Goal: Transaction & Acquisition: Purchase product/service

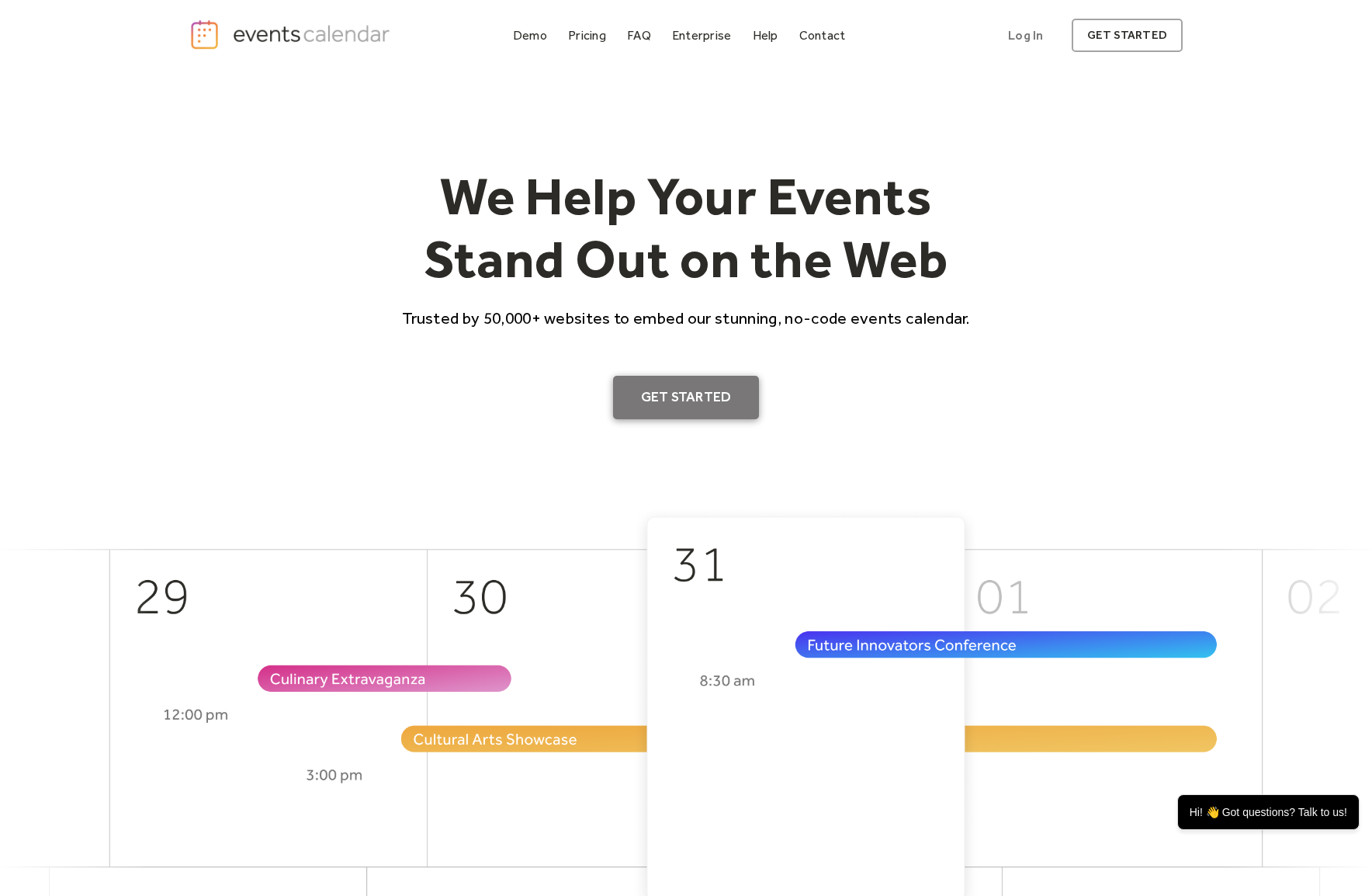
click at [731, 396] on link "Get Started" at bounding box center [686, 397] width 146 height 44
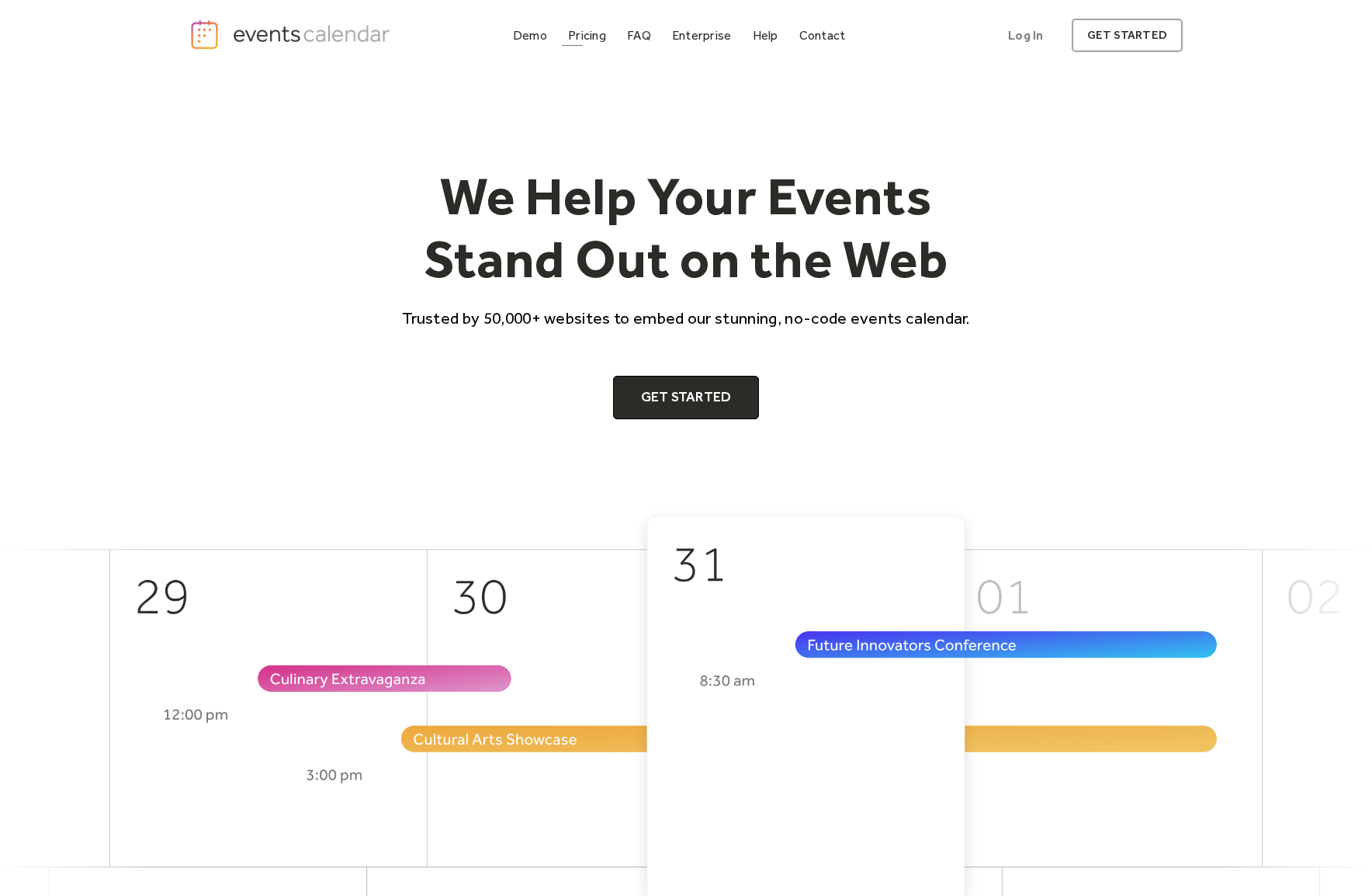
click at [601, 22] on div "Demo Pricing FAQ Enterprise Help Contact Log In Get Started Log In get started" at bounding box center [686, 35] width 993 height 34
click at [586, 36] on div "Pricing" at bounding box center [586, 35] width 38 height 9
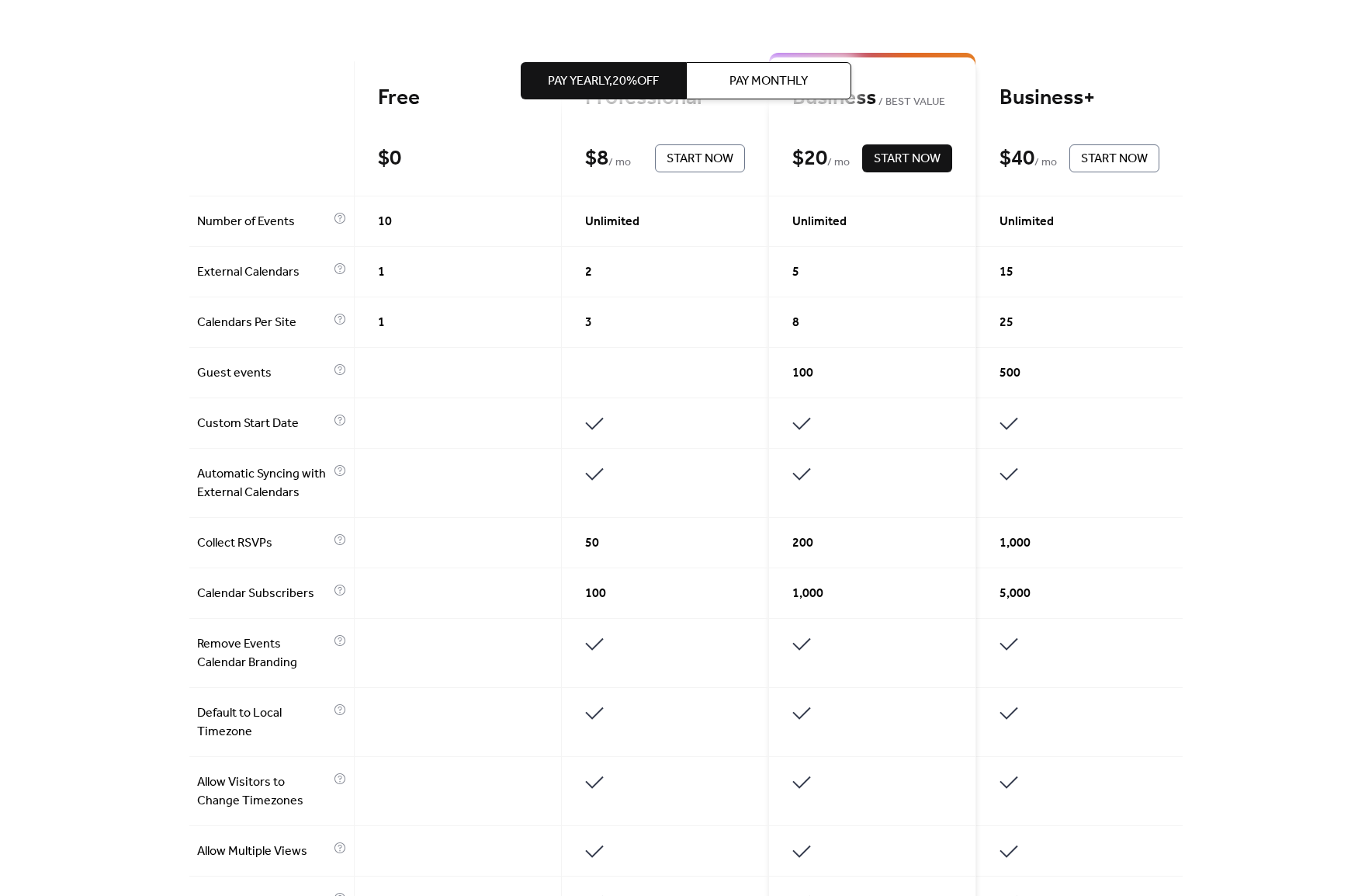
scroll to position [305, 0]
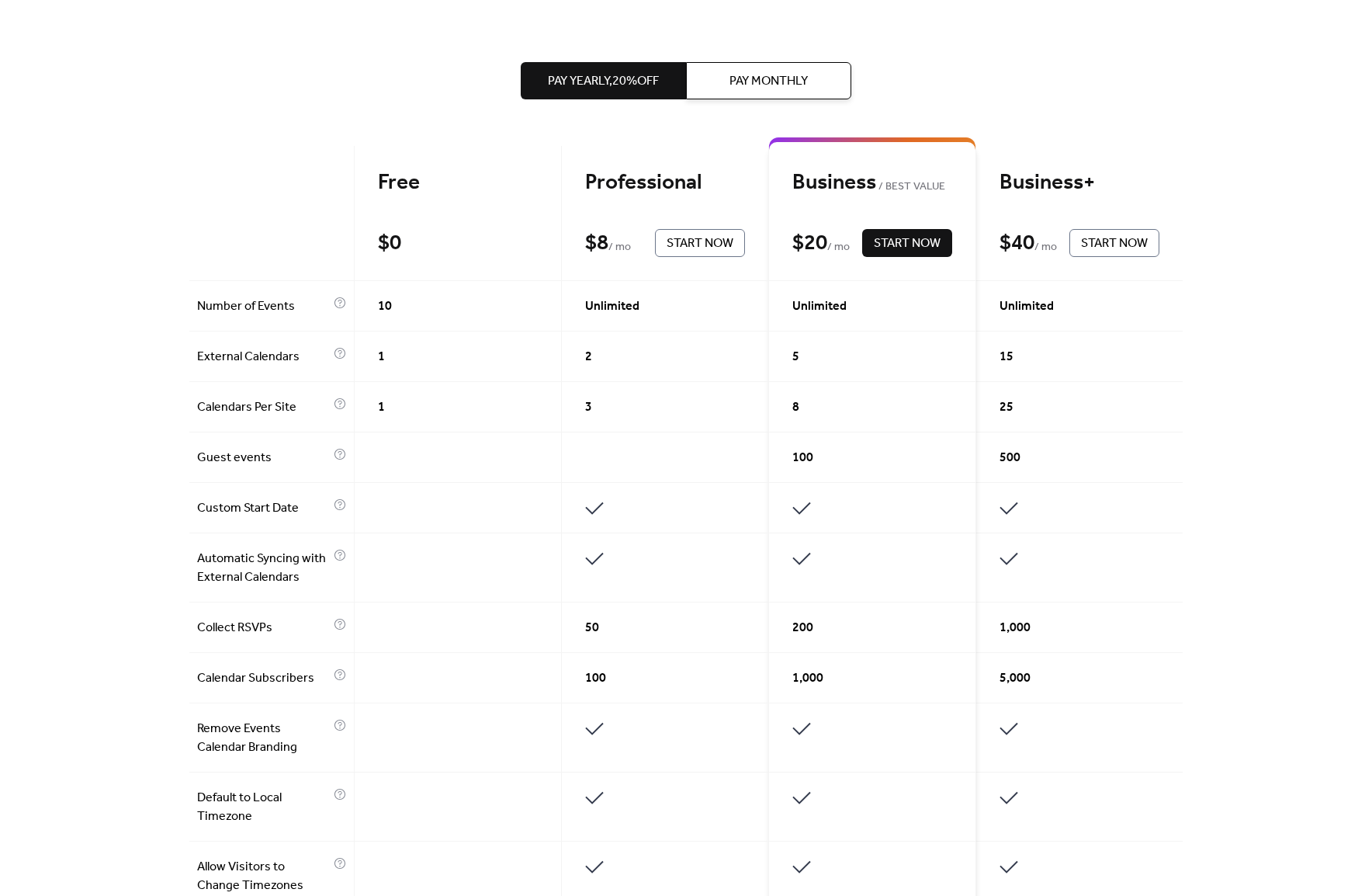
click at [160, 363] on div "Get the best of your Events Calendar Pay Yearly, 20% off Pay Monthly Free $ 0 S…" at bounding box center [686, 658] width 1372 height 1786
